Goal: Task Accomplishment & Management: Manage account settings

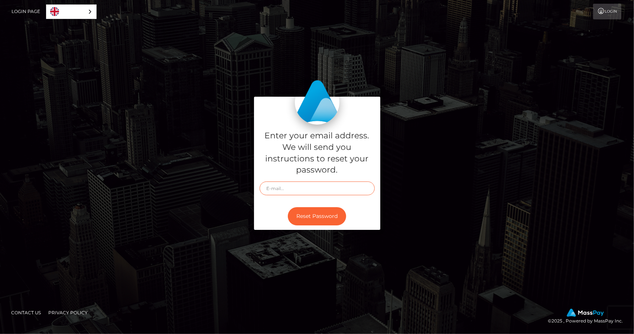
paste input "sexyamandapo00@gmail.com"
click at [304, 186] on input "sexyamandapo00@gmail.com" at bounding box center [317, 188] width 115 height 14
type input "sexyamandapo00@gmail.com"
click at [311, 216] on button "Reset Password" at bounding box center [317, 216] width 58 height 18
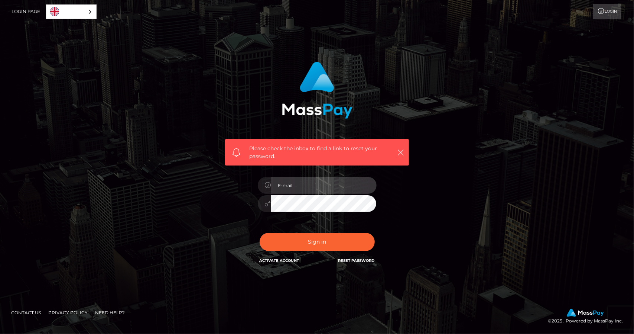
type input "[EMAIL_ADDRESS][DOMAIN_NAME]"
click at [357, 259] on link "Reset Password" at bounding box center [357, 260] width 36 height 5
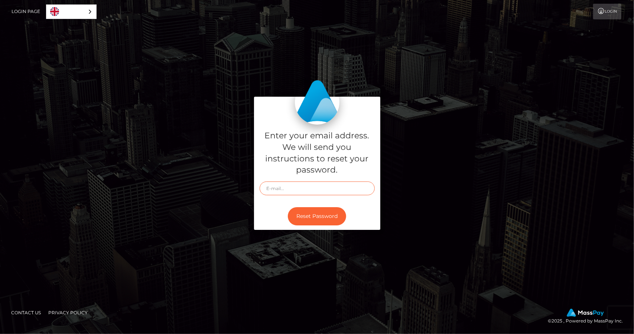
click at [310, 191] on input "text" at bounding box center [317, 188] width 115 height 14
type input "[EMAIL_ADDRESS][DOMAIN_NAME]"
click at [325, 213] on button "Reset Password" at bounding box center [317, 216] width 58 height 18
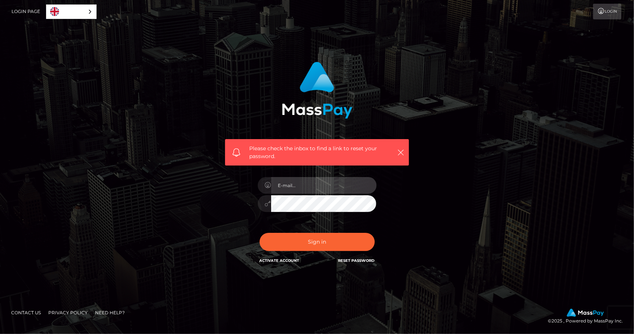
type input "[EMAIL_ADDRESS][DOMAIN_NAME]"
click at [360, 257] on h6 "Reset Password" at bounding box center [357, 260] width 36 height 6
drag, startPoint x: 357, startPoint y: 263, endPoint x: 363, endPoint y: 260, distance: 6.5
click at [363, 260] on div "Reset Password" at bounding box center [357, 261] width 36 height 9
click at [363, 260] on link "Reset Password" at bounding box center [357, 260] width 36 height 5
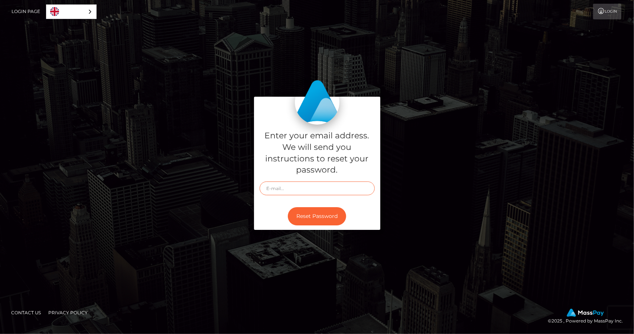
click at [287, 187] on input "text" at bounding box center [317, 188] width 115 height 14
paste input "sexyamandapo00@gmail.com"
type input "sexyamandapo00@gmail.com"
click at [326, 215] on button "Reset Password" at bounding box center [317, 216] width 58 height 18
